Goal: Information Seeking & Learning: Learn about a topic

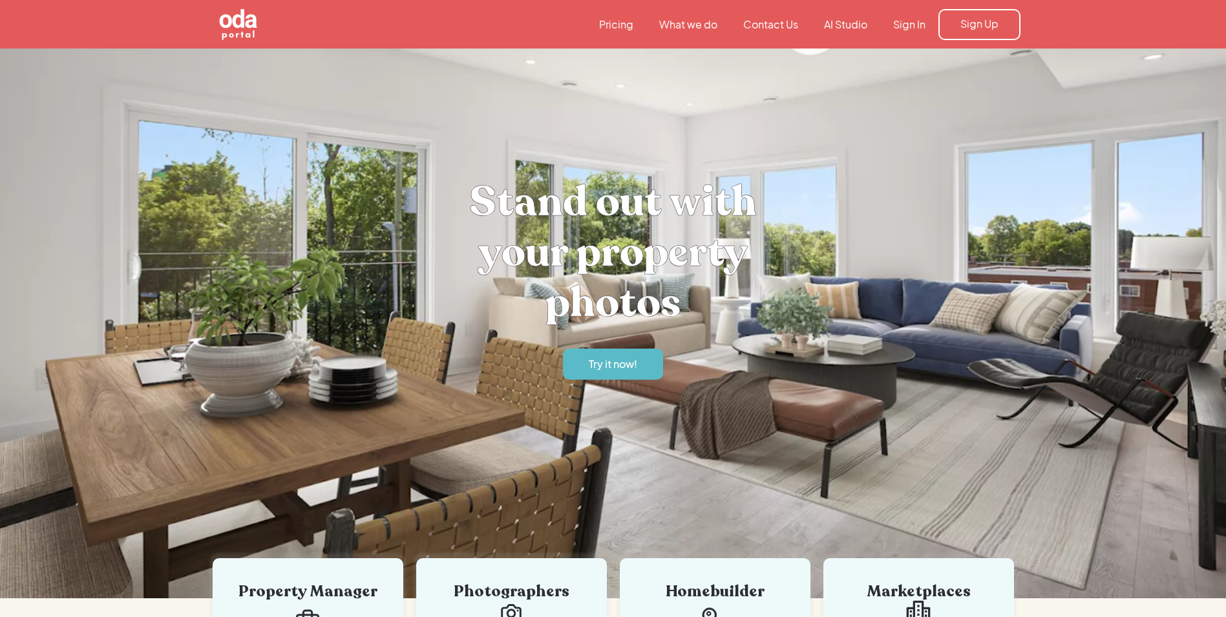
click at [922, 16] on nav "Pricing What we do Contact Us AI Studio Sign In Sign Up" at bounding box center [803, 24] width 434 height 31
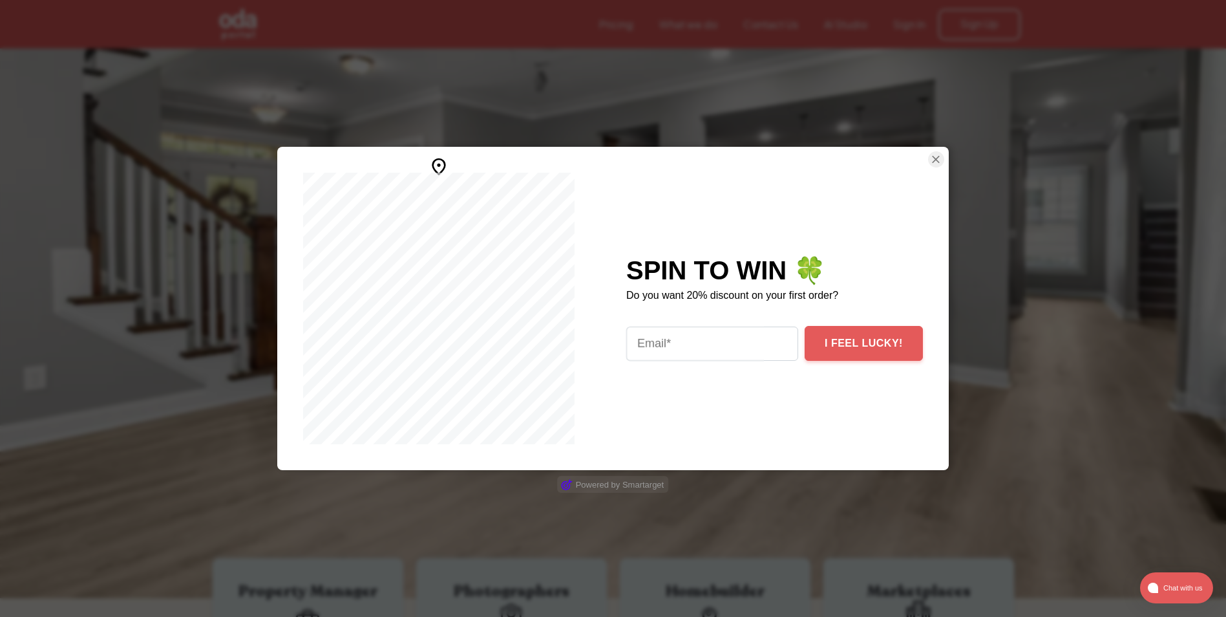
click at [916, 27] on div at bounding box center [613, 308] width 1226 height 617
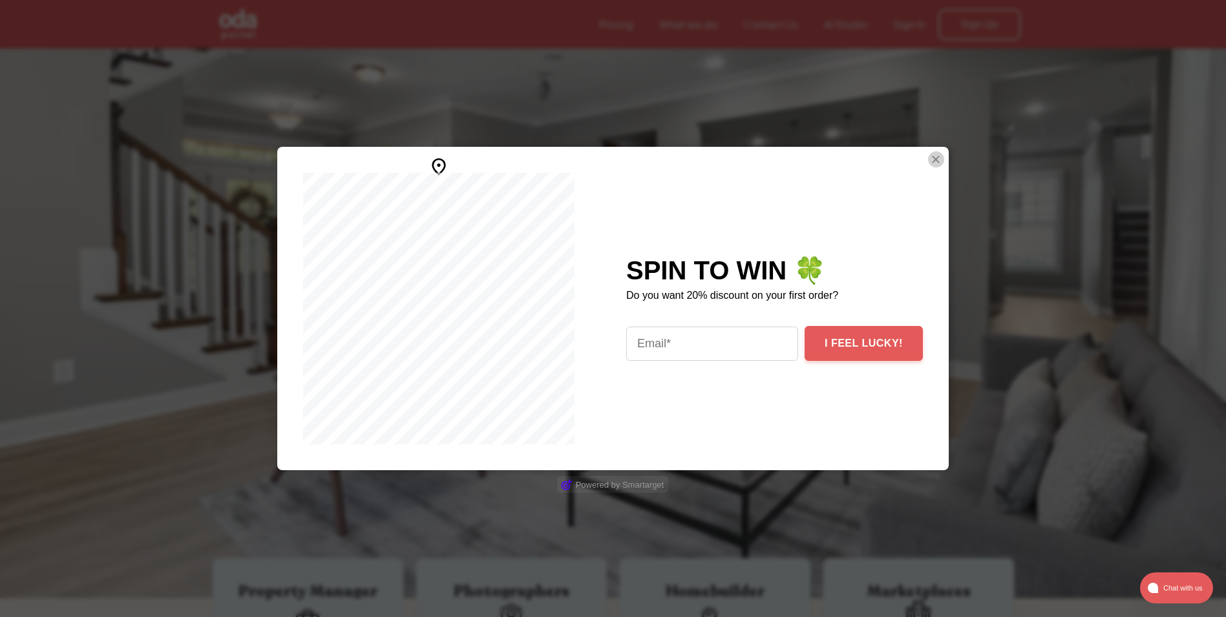
click at [929, 162] on img "Close Smartarget Popup" at bounding box center [935, 159] width 13 height 16
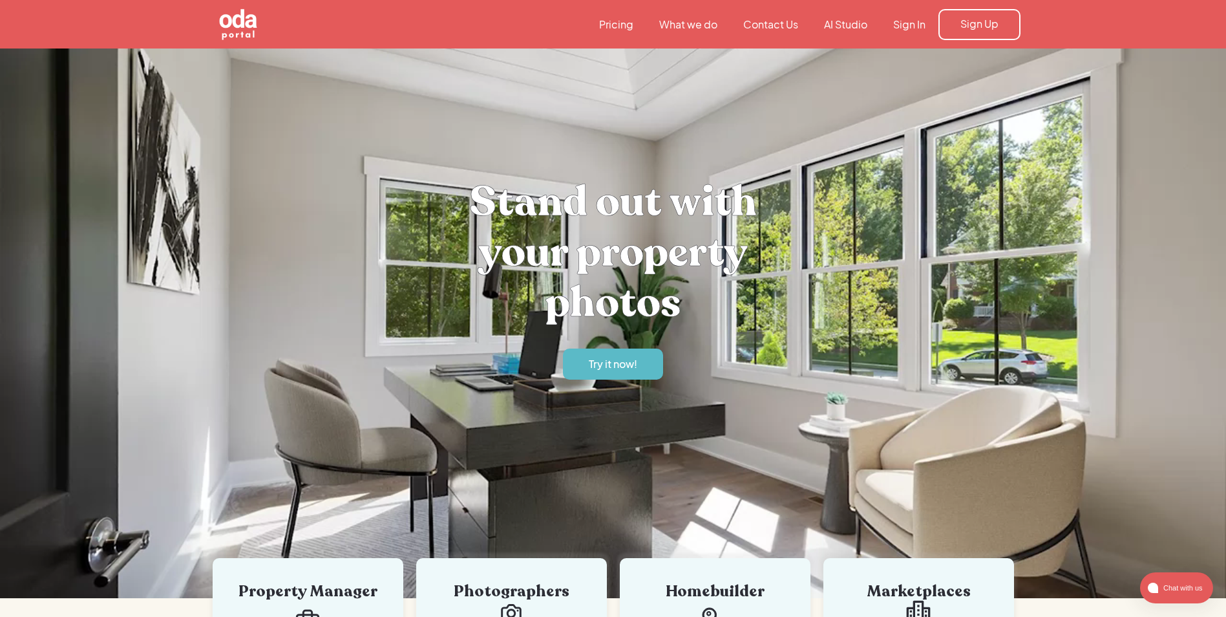
click at [910, 22] on link "Sign In" at bounding box center [909, 24] width 58 height 14
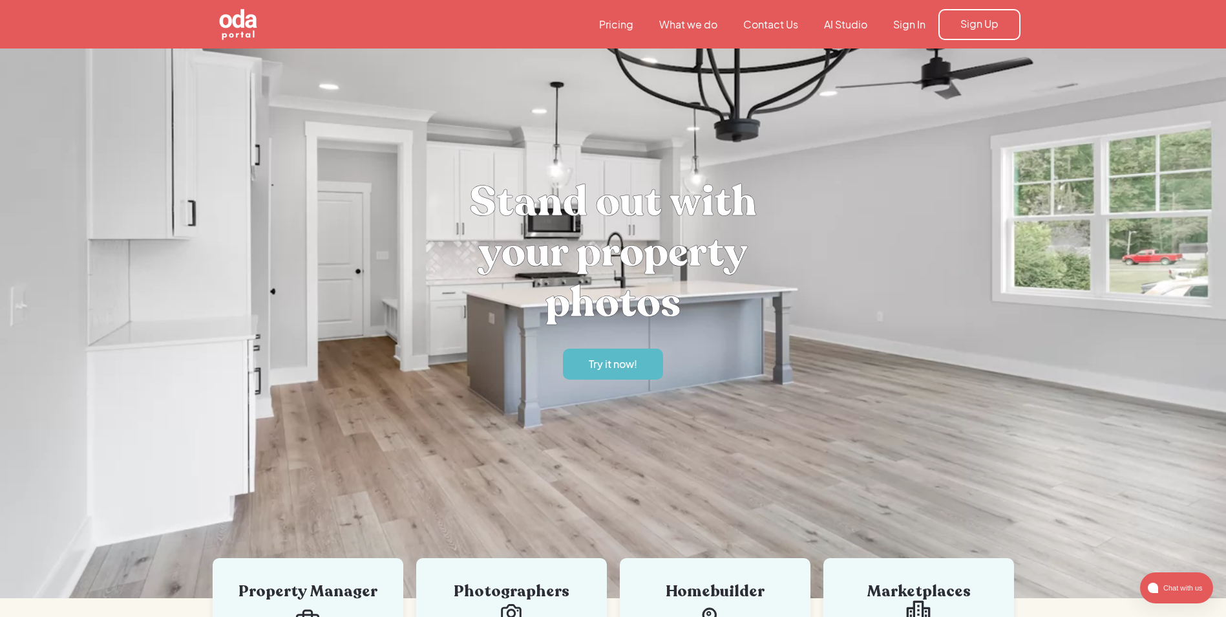
click at [609, 27] on link "Pricing" at bounding box center [616, 24] width 60 height 14
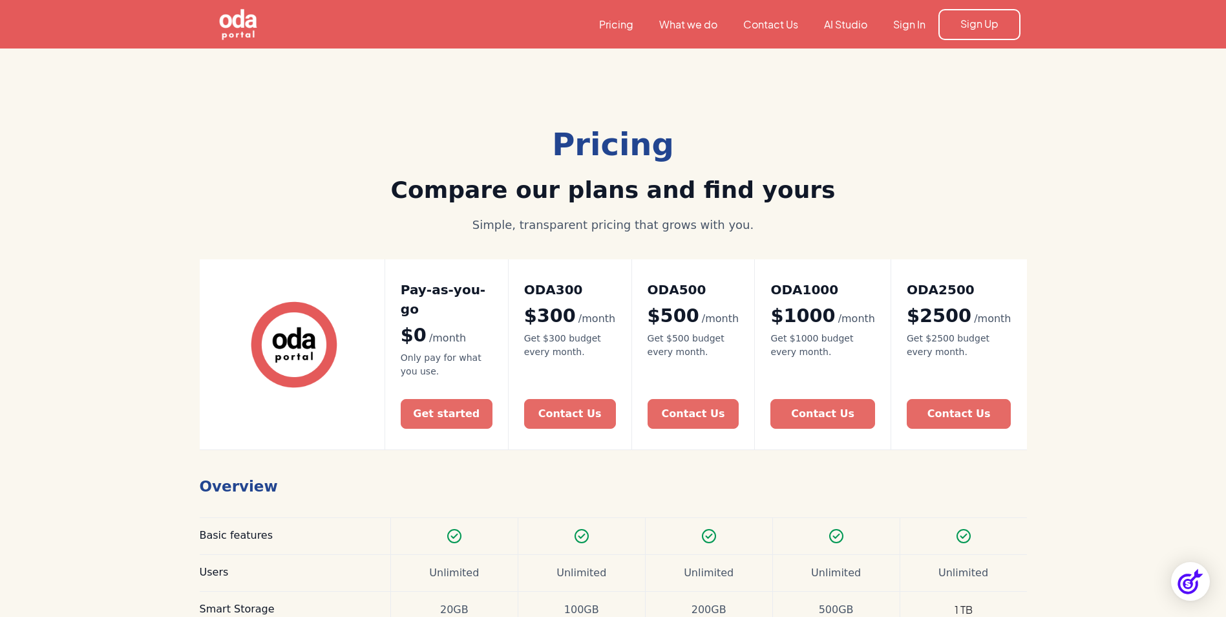
click at [917, 17] on link "Sign In" at bounding box center [909, 24] width 58 height 14
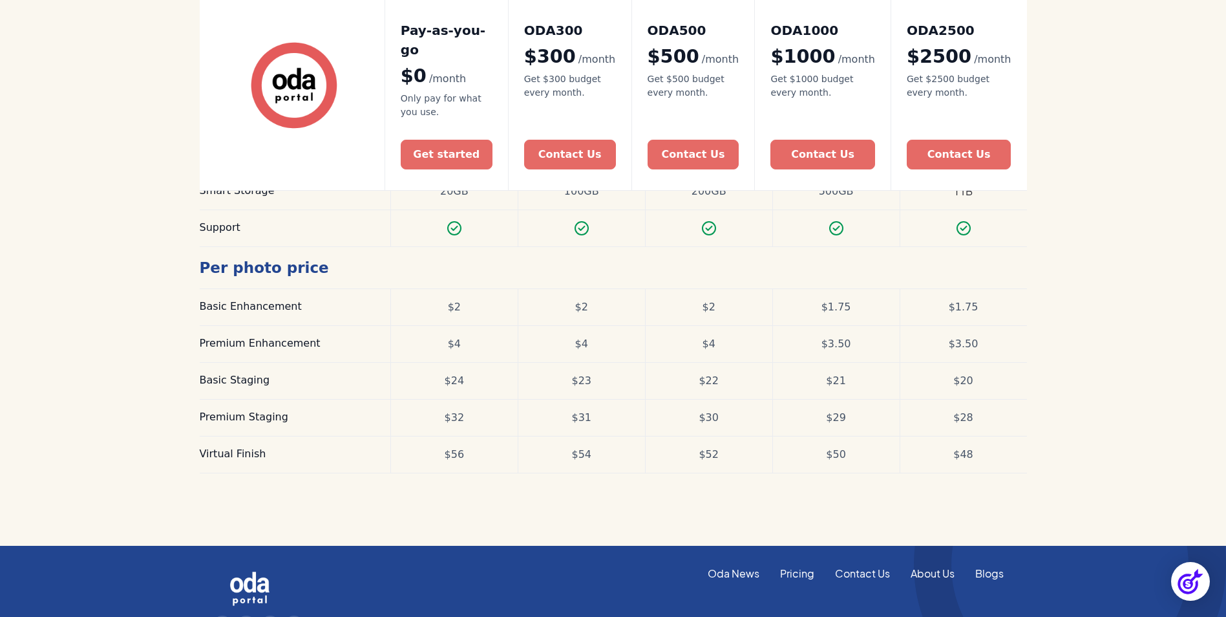
scroll to position [388, 0]
